Goal: Information Seeking & Learning: Learn about a topic

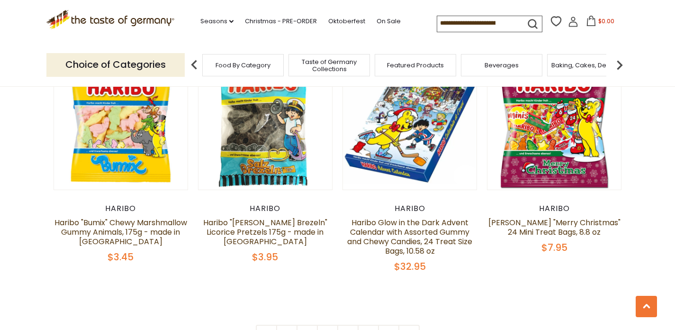
scroll to position [2145, 0]
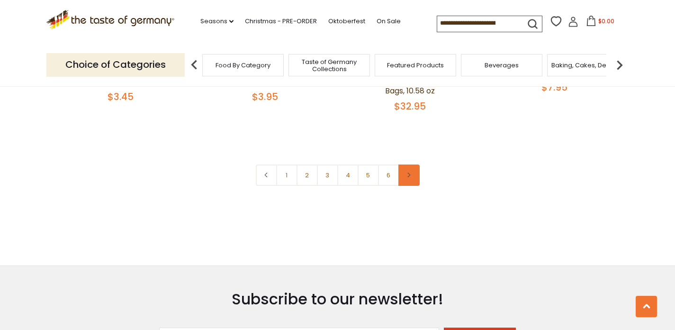
click at [408, 164] on link at bounding box center [409, 174] width 21 height 21
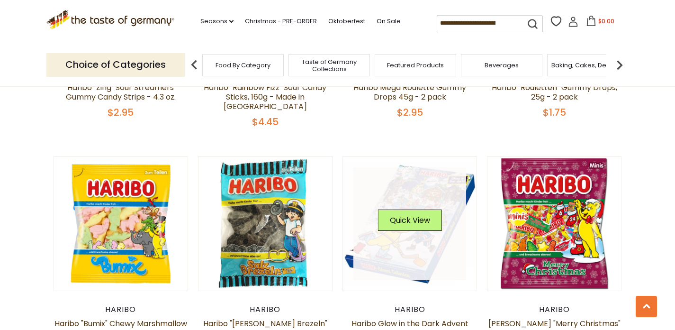
scroll to position [2078, 0]
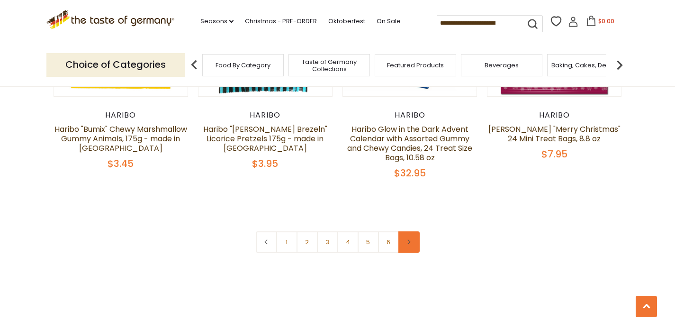
click at [416, 231] on link at bounding box center [409, 241] width 21 height 21
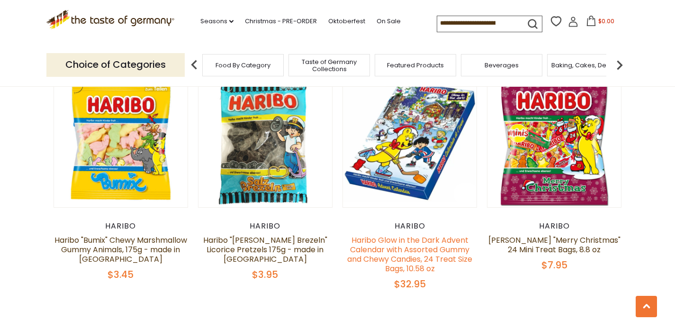
scroll to position [2095, 0]
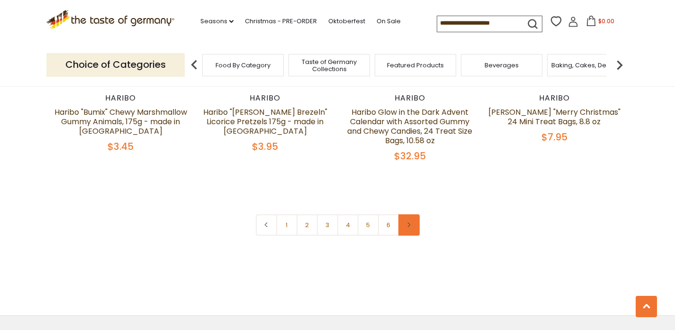
click at [414, 214] on link at bounding box center [409, 224] width 21 height 21
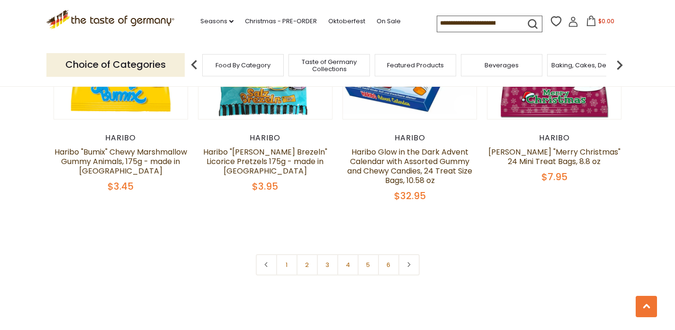
scroll to position [2057, 0]
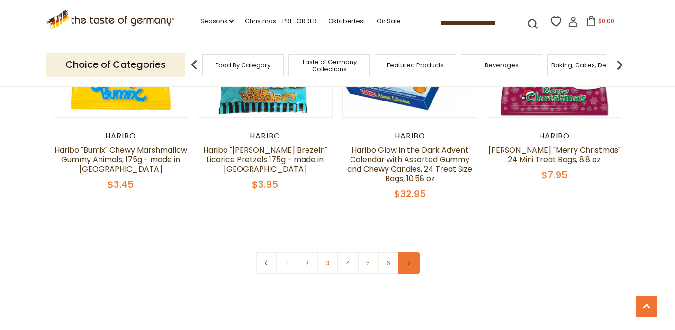
click at [412, 252] on link at bounding box center [409, 262] width 21 height 21
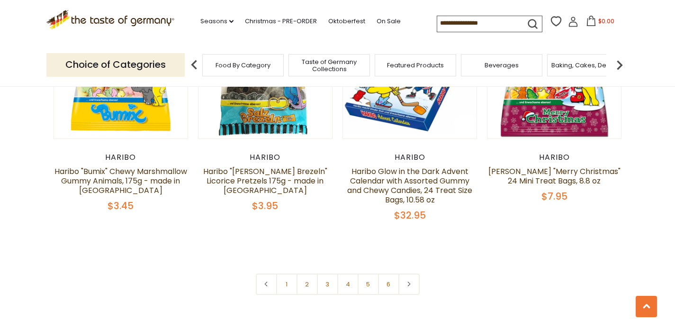
scroll to position [2045, 0]
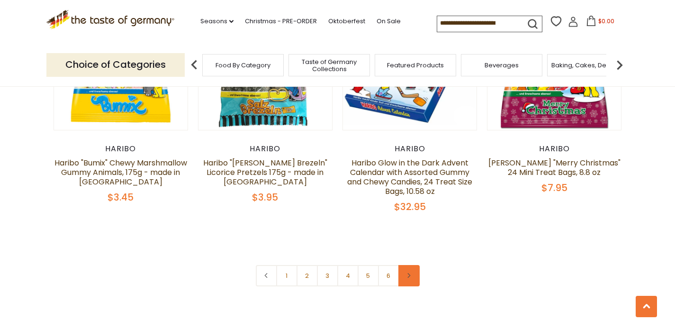
click at [409, 265] on link at bounding box center [409, 275] width 21 height 21
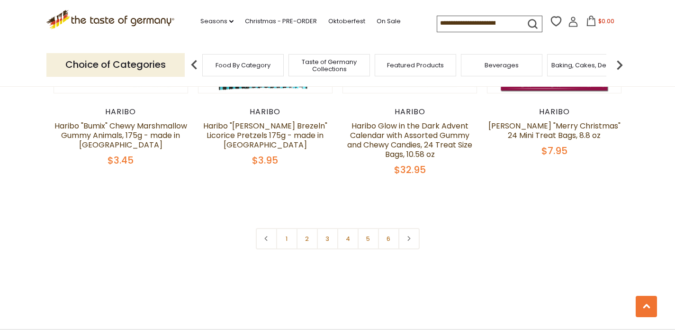
scroll to position [2092, 0]
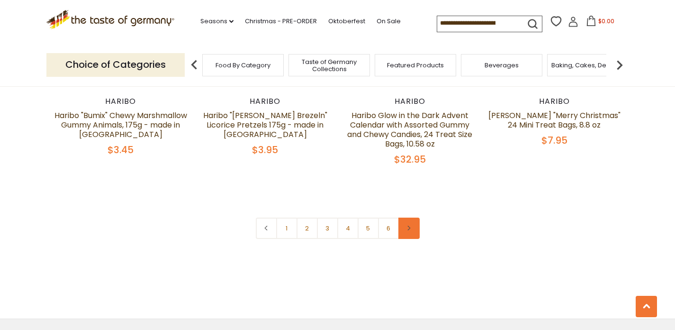
click at [411, 226] on icon at bounding box center [409, 228] width 6 height 5
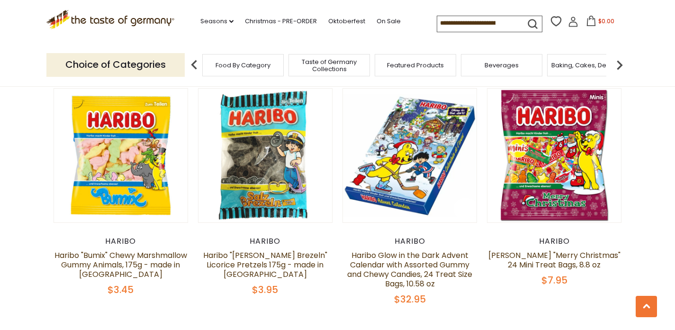
scroll to position [2071, 0]
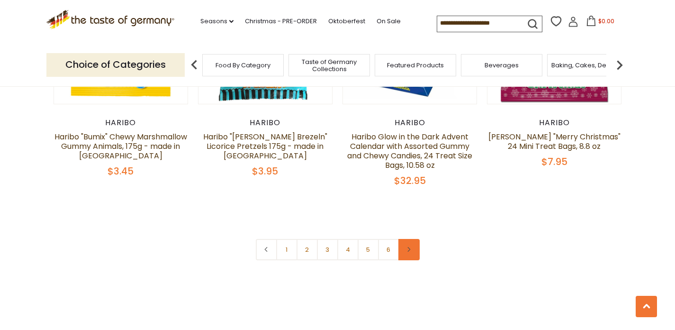
click at [411, 239] on link at bounding box center [409, 249] width 21 height 21
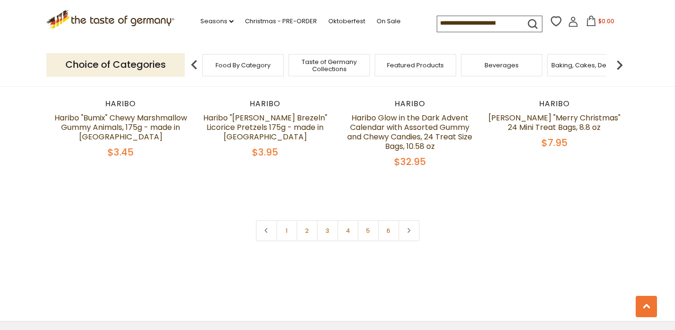
scroll to position [2116, 0]
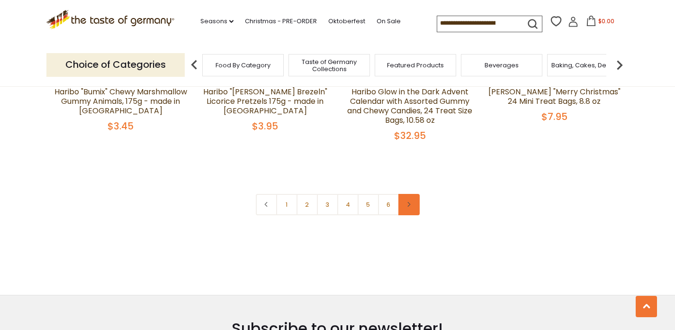
click at [407, 194] on link at bounding box center [409, 204] width 21 height 21
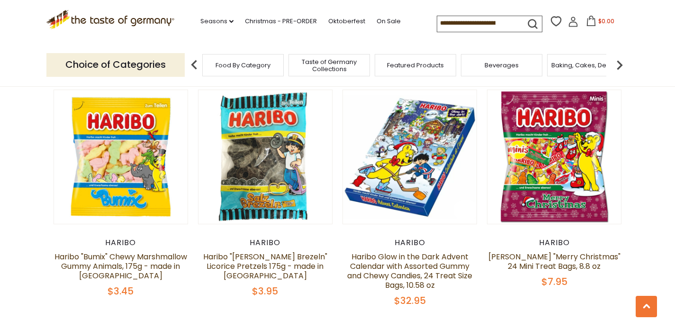
scroll to position [2078, 0]
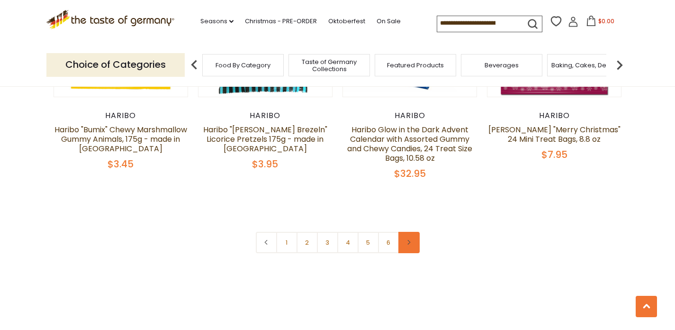
click at [414, 232] on link at bounding box center [409, 242] width 21 height 21
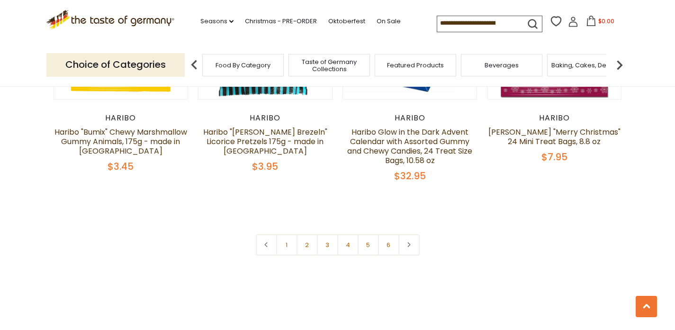
scroll to position [2132, 0]
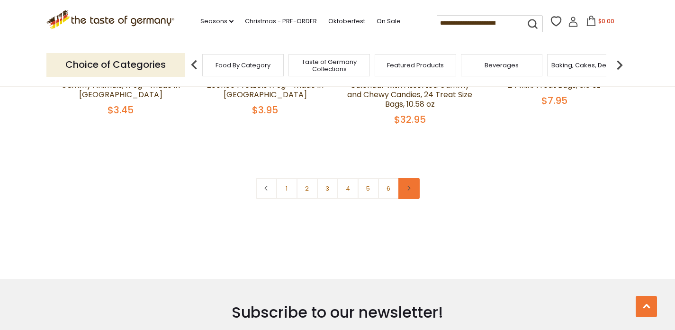
click at [413, 178] on link at bounding box center [409, 188] width 21 height 21
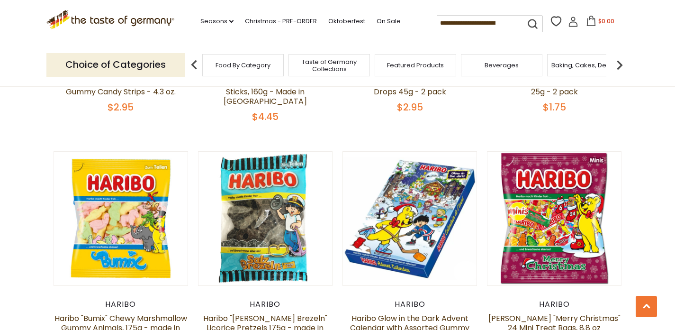
scroll to position [2007, 0]
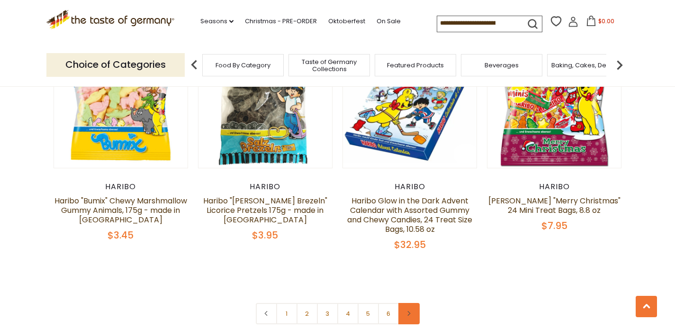
click at [407, 303] on link at bounding box center [409, 313] width 21 height 21
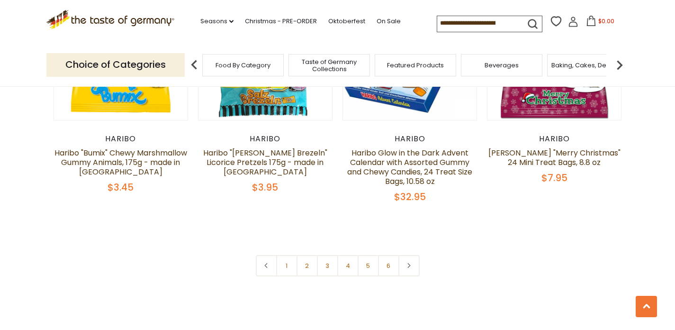
scroll to position [2075, 0]
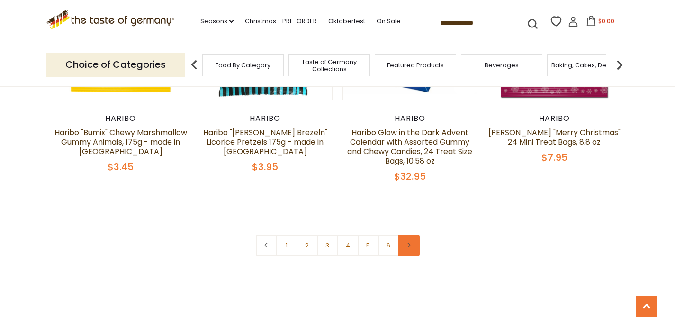
click at [412, 235] on link at bounding box center [409, 245] width 21 height 21
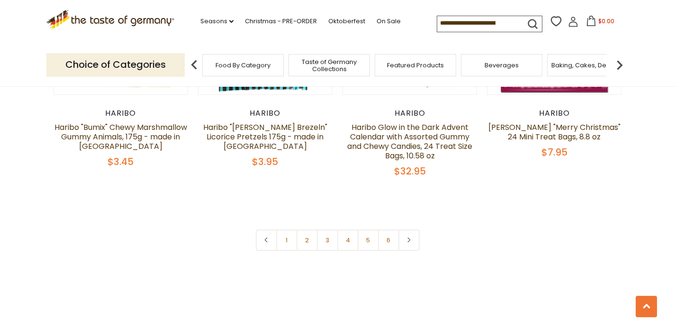
scroll to position [2086, 0]
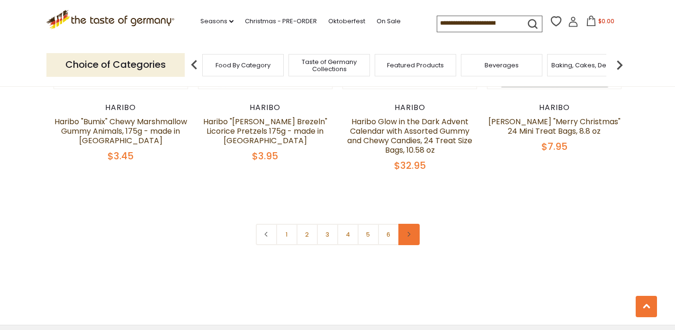
click at [414, 224] on link at bounding box center [409, 234] width 21 height 21
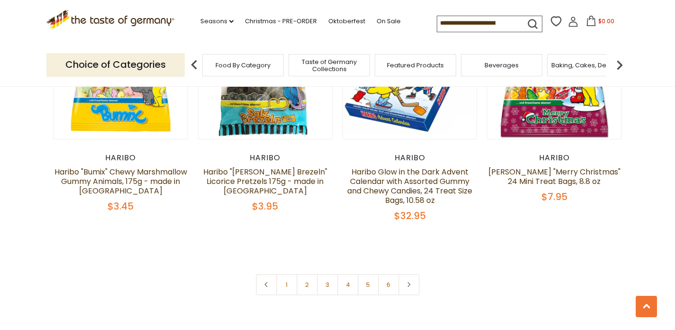
scroll to position [2088, 0]
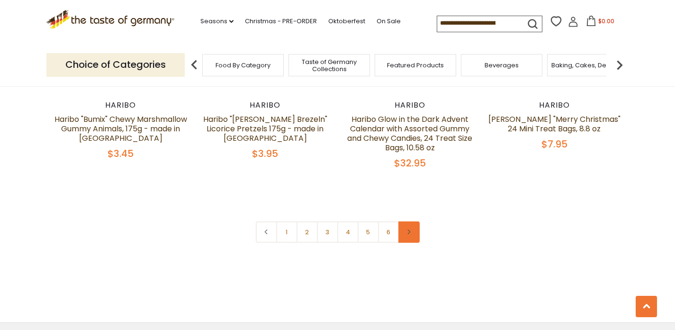
click at [410, 221] on link at bounding box center [409, 231] width 21 height 21
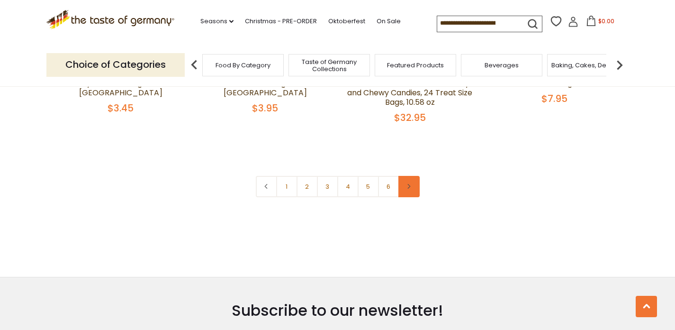
click at [413, 176] on link at bounding box center [409, 186] width 21 height 21
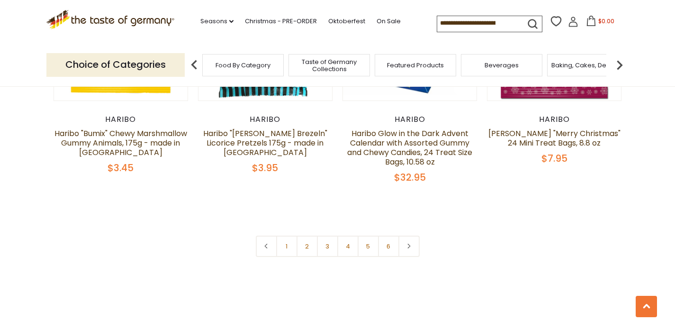
scroll to position [2075, 0]
click at [411, 235] on link at bounding box center [409, 245] width 21 height 21
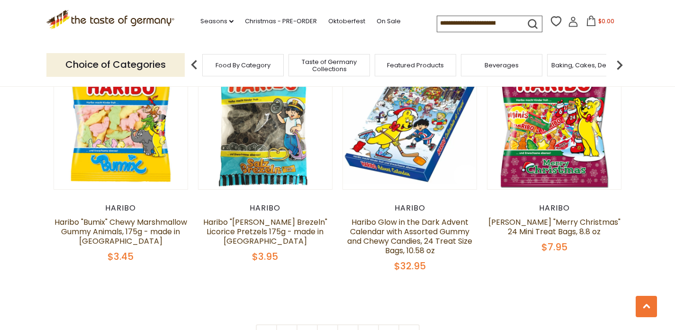
scroll to position [2033, 0]
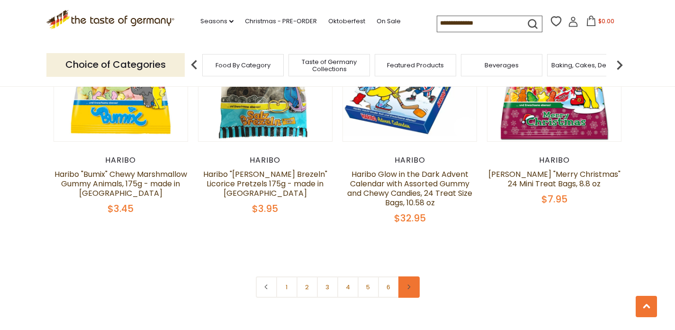
click at [416, 276] on link at bounding box center [409, 286] width 21 height 21
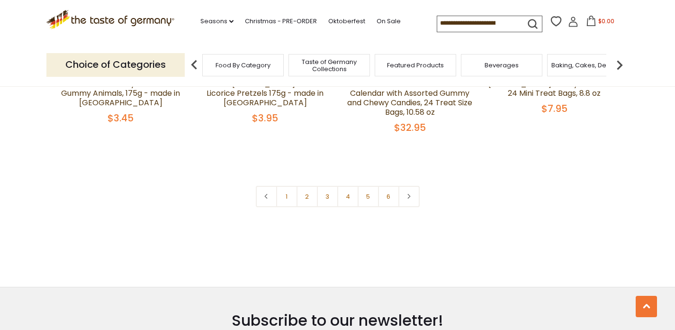
scroll to position [2129, 0]
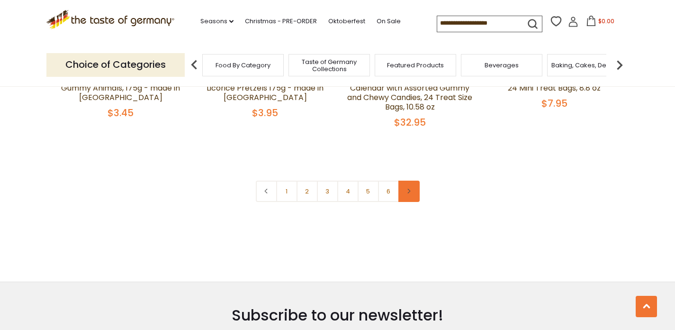
click at [410, 181] on link at bounding box center [409, 191] width 21 height 21
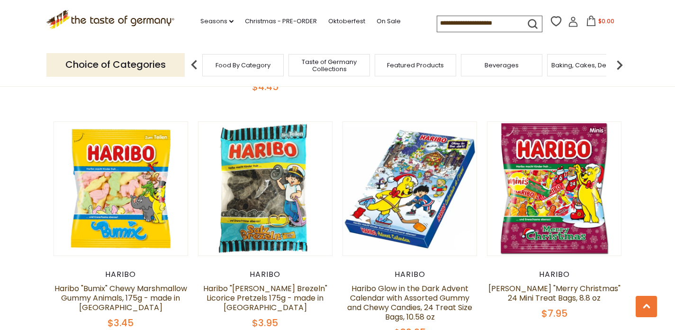
scroll to position [2098, 0]
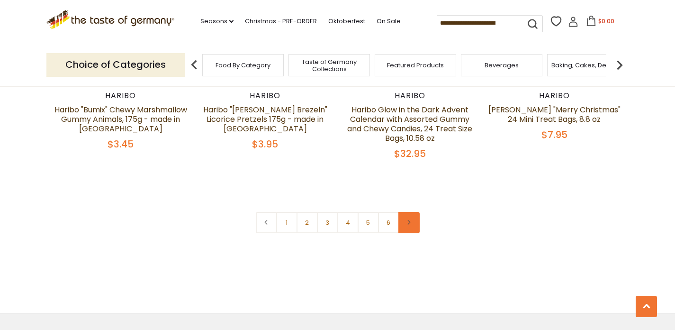
click at [408, 212] on link at bounding box center [409, 222] width 21 height 21
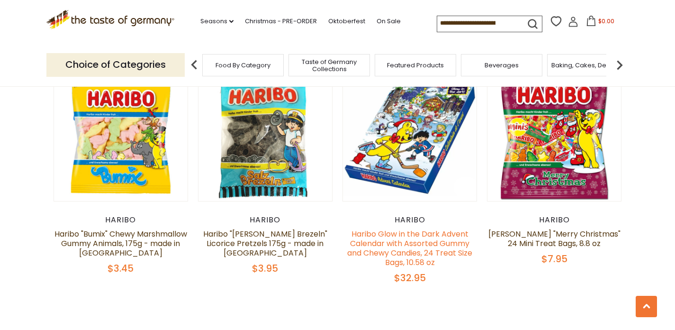
scroll to position [2042, 0]
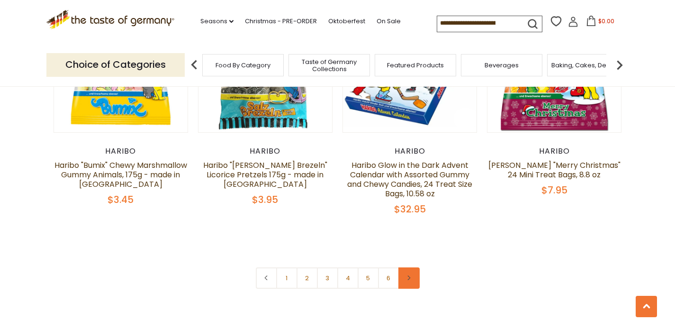
click at [413, 267] on link at bounding box center [409, 277] width 21 height 21
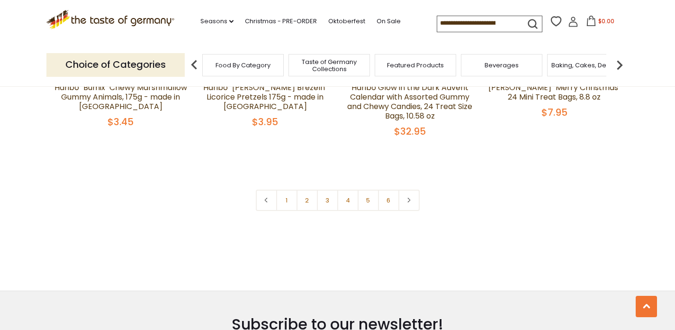
scroll to position [2132, 0]
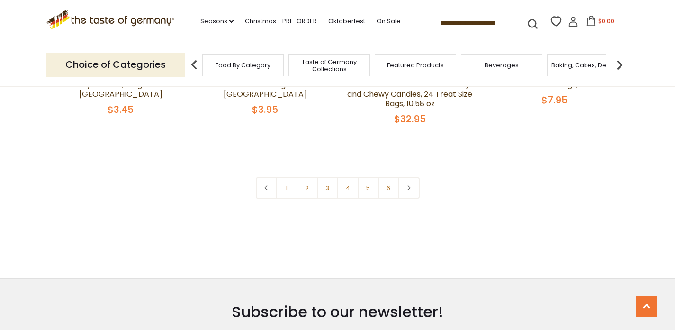
click at [493, 24] on input at bounding box center [477, 22] width 80 height 13
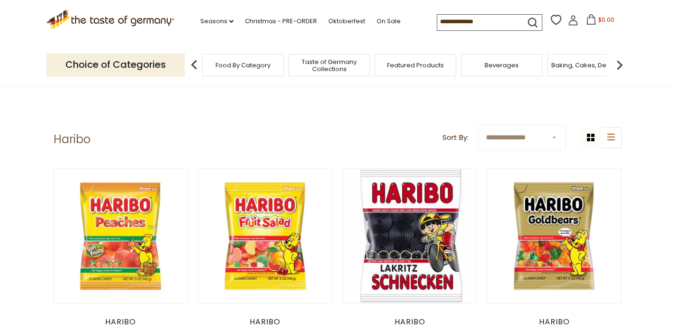
click at [473, 23] on input at bounding box center [477, 21] width 80 height 13
drag, startPoint x: 499, startPoint y: 22, endPoint x: 437, endPoint y: 17, distance: 62.3
click at [437, 17] on input at bounding box center [477, 21] width 80 height 13
click at [532, 20] on icon "submit" at bounding box center [533, 22] width 13 height 13
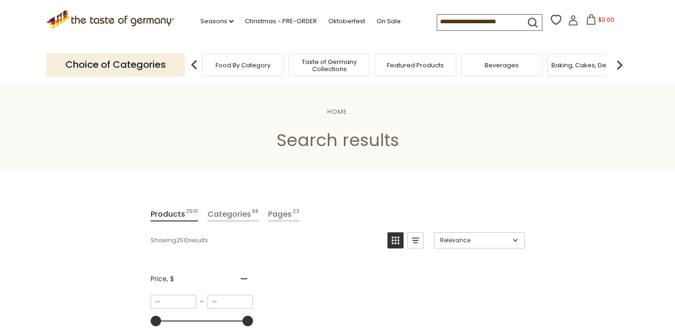
drag, startPoint x: 503, startPoint y: 23, endPoint x: 441, endPoint y: 15, distance: 62.6
click at [442, 15] on input at bounding box center [477, 21] width 80 height 13
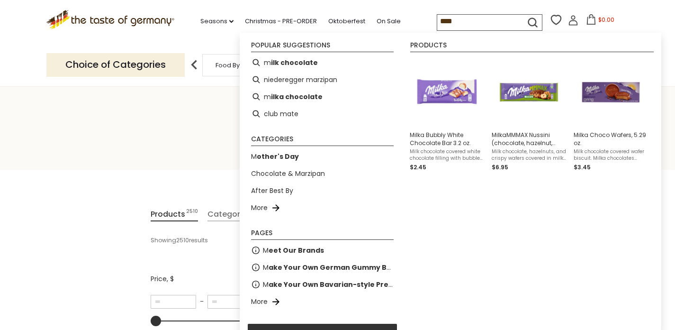
type input "*****"
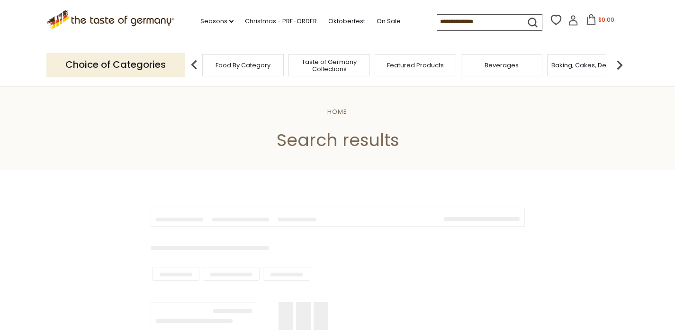
type input "*****"
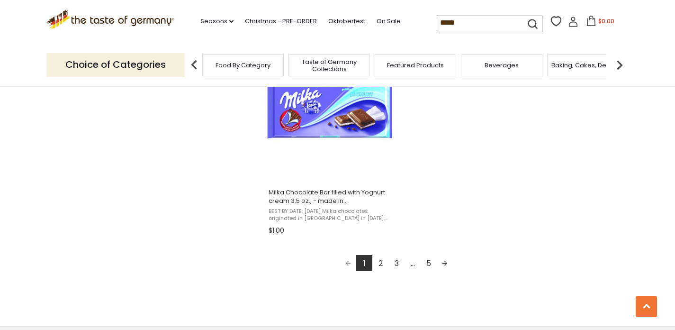
scroll to position [1740, 0]
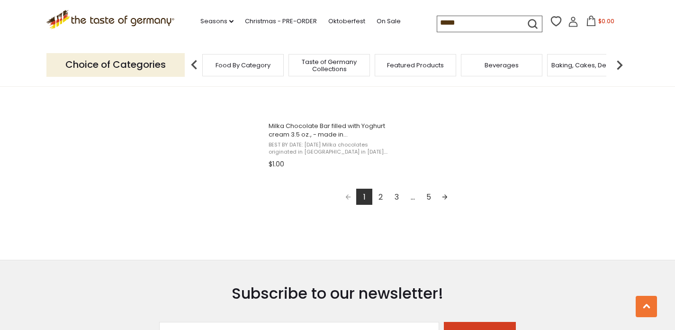
click at [446, 197] on link "Next page" at bounding box center [445, 197] width 16 height 16
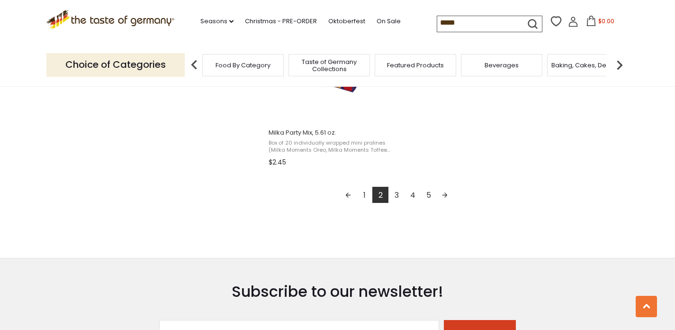
scroll to position [1649, 0]
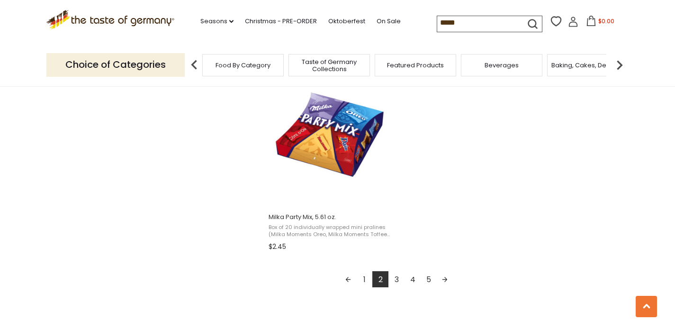
click at [397, 280] on link "3" at bounding box center [397, 279] width 16 height 16
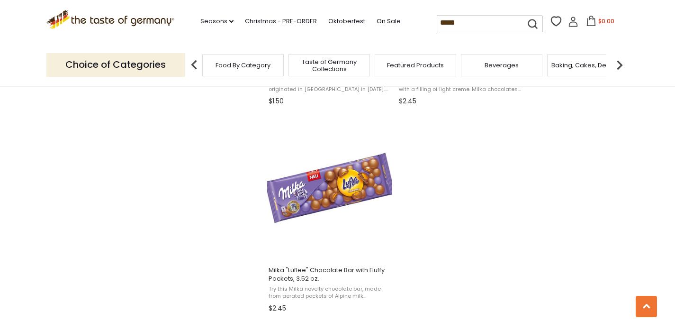
scroll to position [1644, 0]
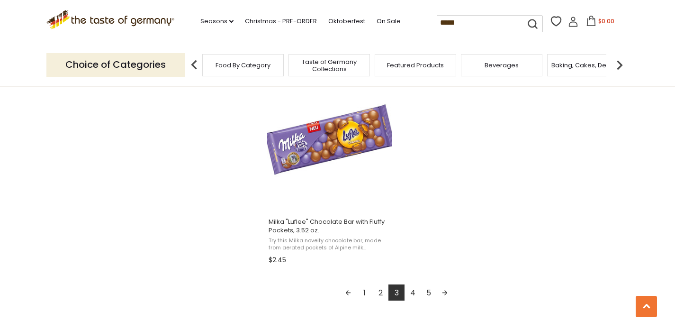
click at [413, 292] on link "4" at bounding box center [413, 292] width 16 height 16
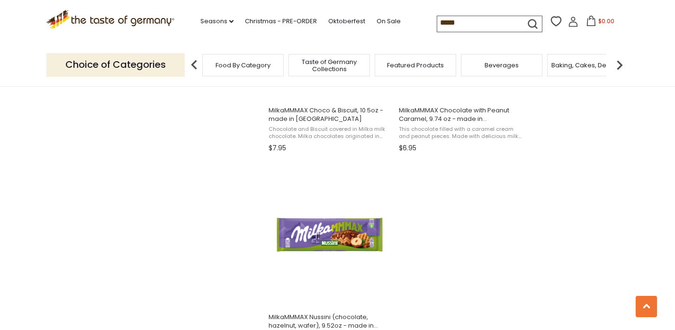
scroll to position [1659, 0]
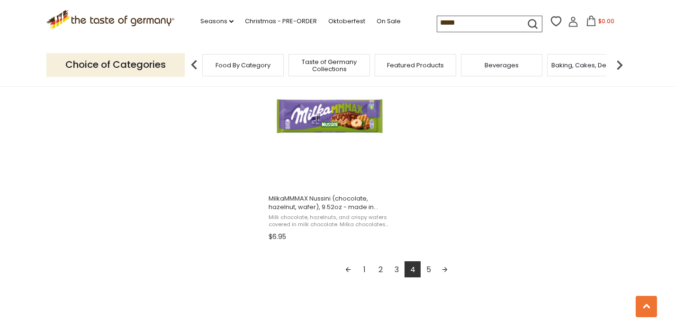
click at [429, 270] on link "5" at bounding box center [429, 269] width 16 height 16
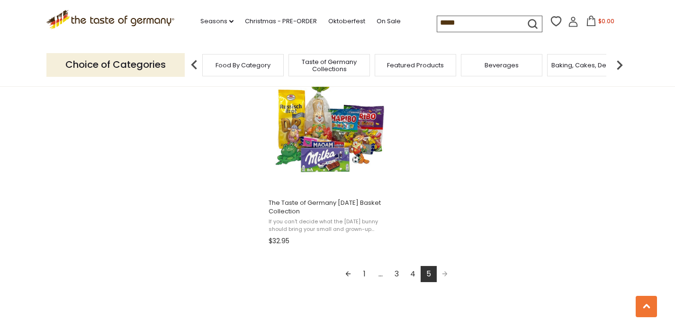
scroll to position [1258, 0]
